Goal: Navigation & Orientation: Locate item on page

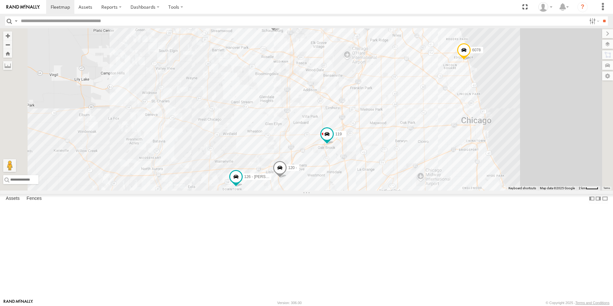
click at [371, 15] on span at bounding box center [366, 10] width 12 height 12
click at [410, 15] on div at bounding box center [365, 10] width 88 height 10
click at [374, 13] on label at bounding box center [368, 10] width 13 height 4
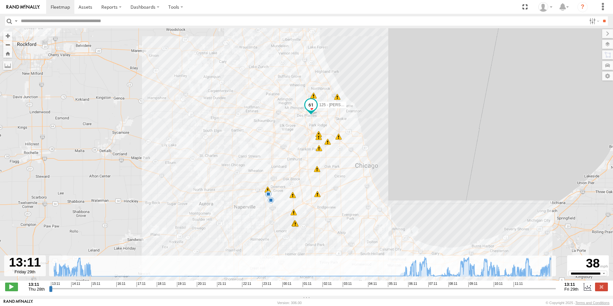
drag, startPoint x: 406, startPoint y: 290, endPoint x: 592, endPoint y: 318, distance: 188.3
click at [556, 291] on input "range" at bounding box center [302, 288] width 507 height 6
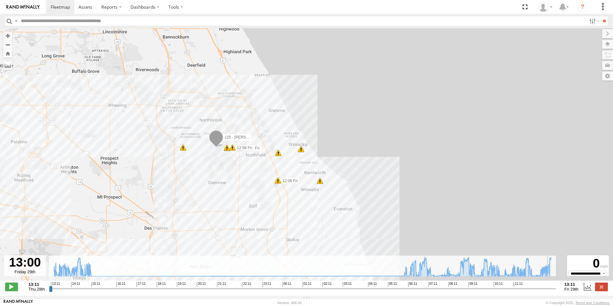
type input "**********"
drag, startPoint x: 528, startPoint y: 291, endPoint x: 554, endPoint y: 293, distance: 26.4
click at [554, 291] on input "range" at bounding box center [302, 288] width 507 height 6
click at [35, 7] on img at bounding box center [22, 7] width 33 height 4
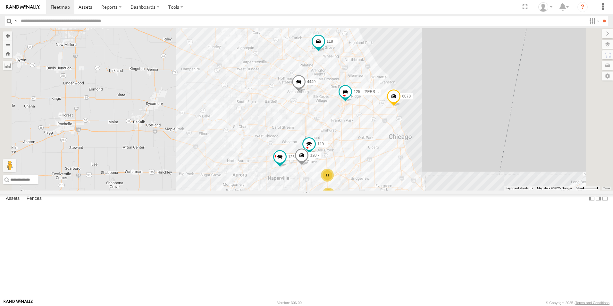
drag, startPoint x: 308, startPoint y: 92, endPoint x: 282, endPoint y: 145, distance: 58.9
click at [282, 145] on div "11 11 4449 111 119 3 126 - Cory F 121- Elisha 120 - 125 - Ken 118 6078 4448" at bounding box center [306, 109] width 613 height 162
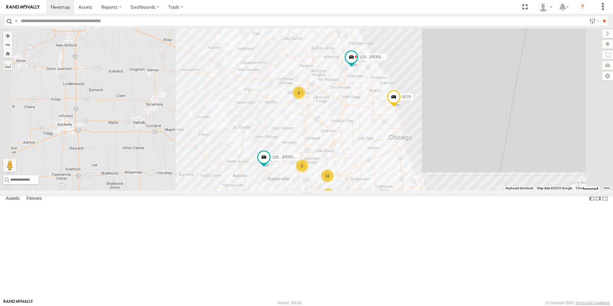
click at [30, 8] on img at bounding box center [22, 7] width 33 height 4
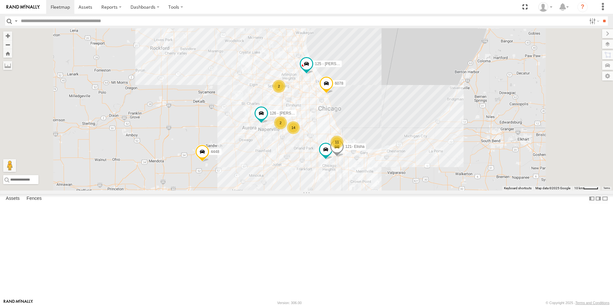
click at [0, 0] on div at bounding box center [0, 0] width 0 height 0
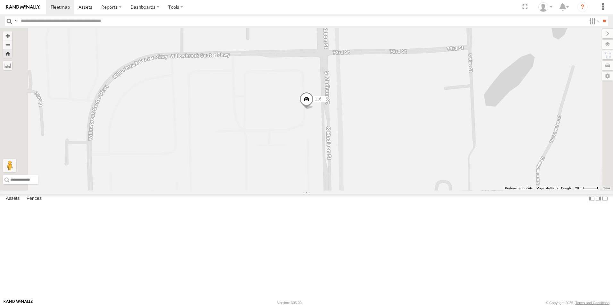
click at [0, 0] on div at bounding box center [0, 0] width 0 height 0
click at [26, 4] on link at bounding box center [23, 7] width 46 height 14
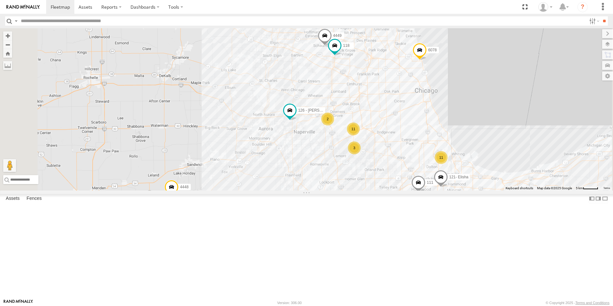
click at [332, 46] on span at bounding box center [325, 37] width 14 height 17
click at [318, 113] on div "11 11 4449 111 2 3 126 - [PERSON_NAME] 121- [PERSON_NAME] 125 - [PERSON_NAME] 1…" at bounding box center [306, 109] width 613 height 162
click at [342, 56] on span at bounding box center [335, 47] width 14 height 17
click at [376, 132] on div "11 11 4449 111 2 3 126 - Cory F 121- Elisha 125 - Ken 118 6078 4448 118 Porta P…" at bounding box center [306, 109] width 613 height 162
click at [332, 46] on span at bounding box center [325, 37] width 14 height 17
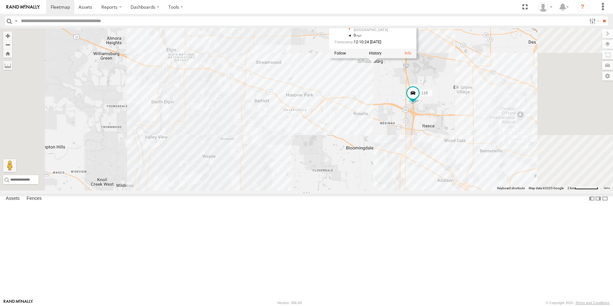
click at [347, 19] on link at bounding box center [340, 12] width 13 height 13
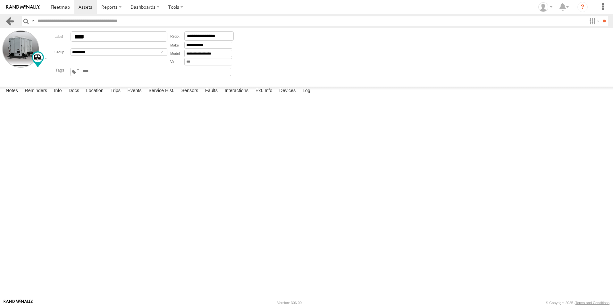
click at [13, 18] on link at bounding box center [9, 20] width 9 height 9
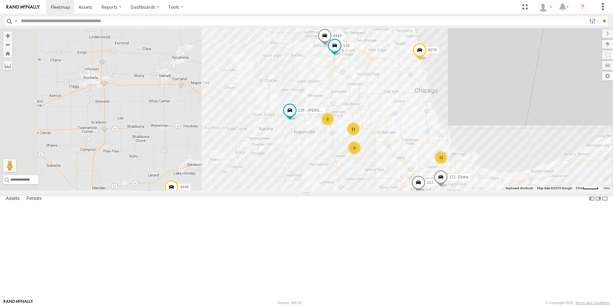
scroll to position [344, 0]
click at [0, 0] on div at bounding box center [0, 0] width 0 height 0
